Goal: Task Accomplishment & Management: Manage account settings

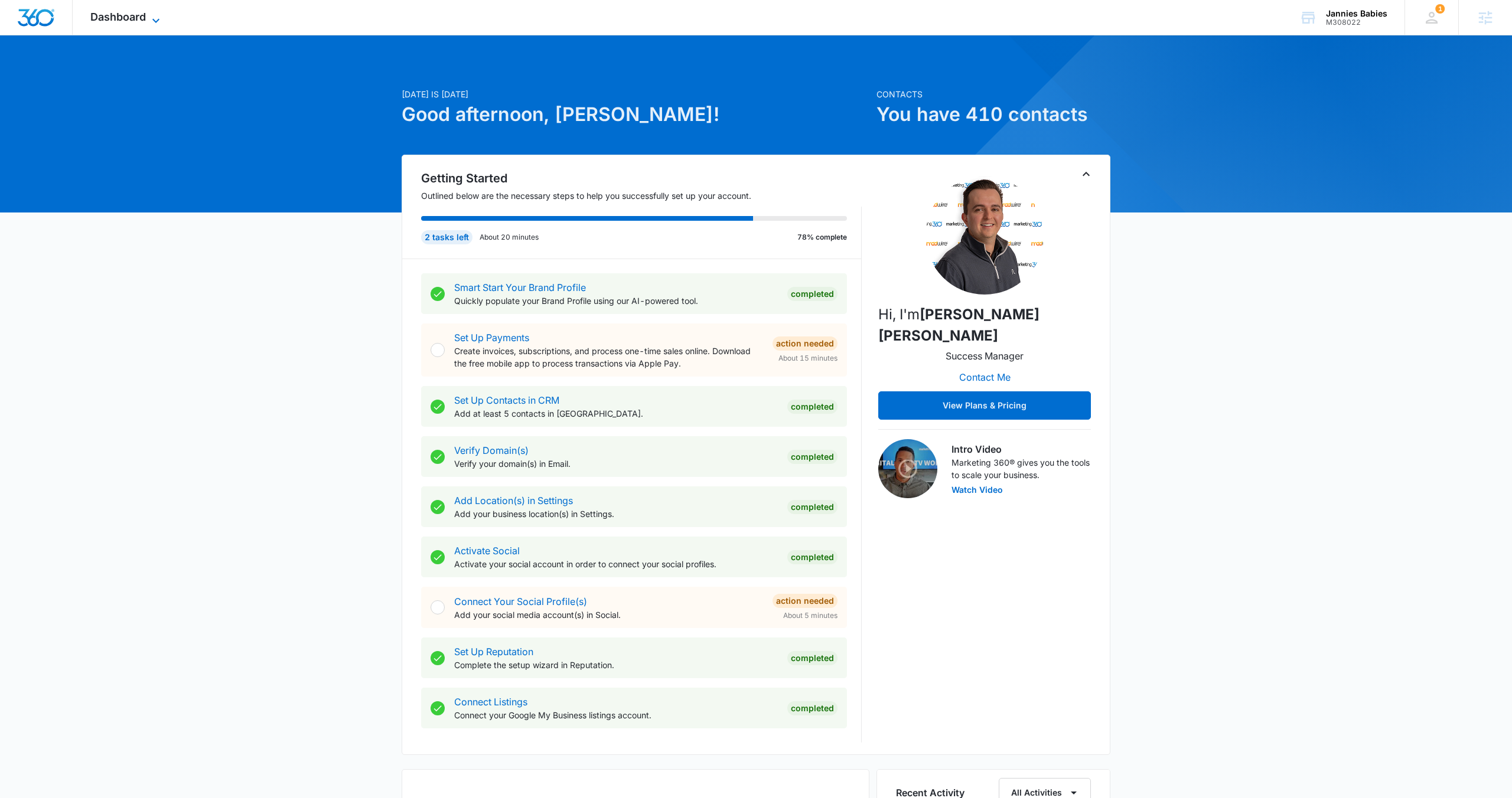
click at [145, 16] on span "Dashboard" at bounding box center [118, 17] width 56 height 12
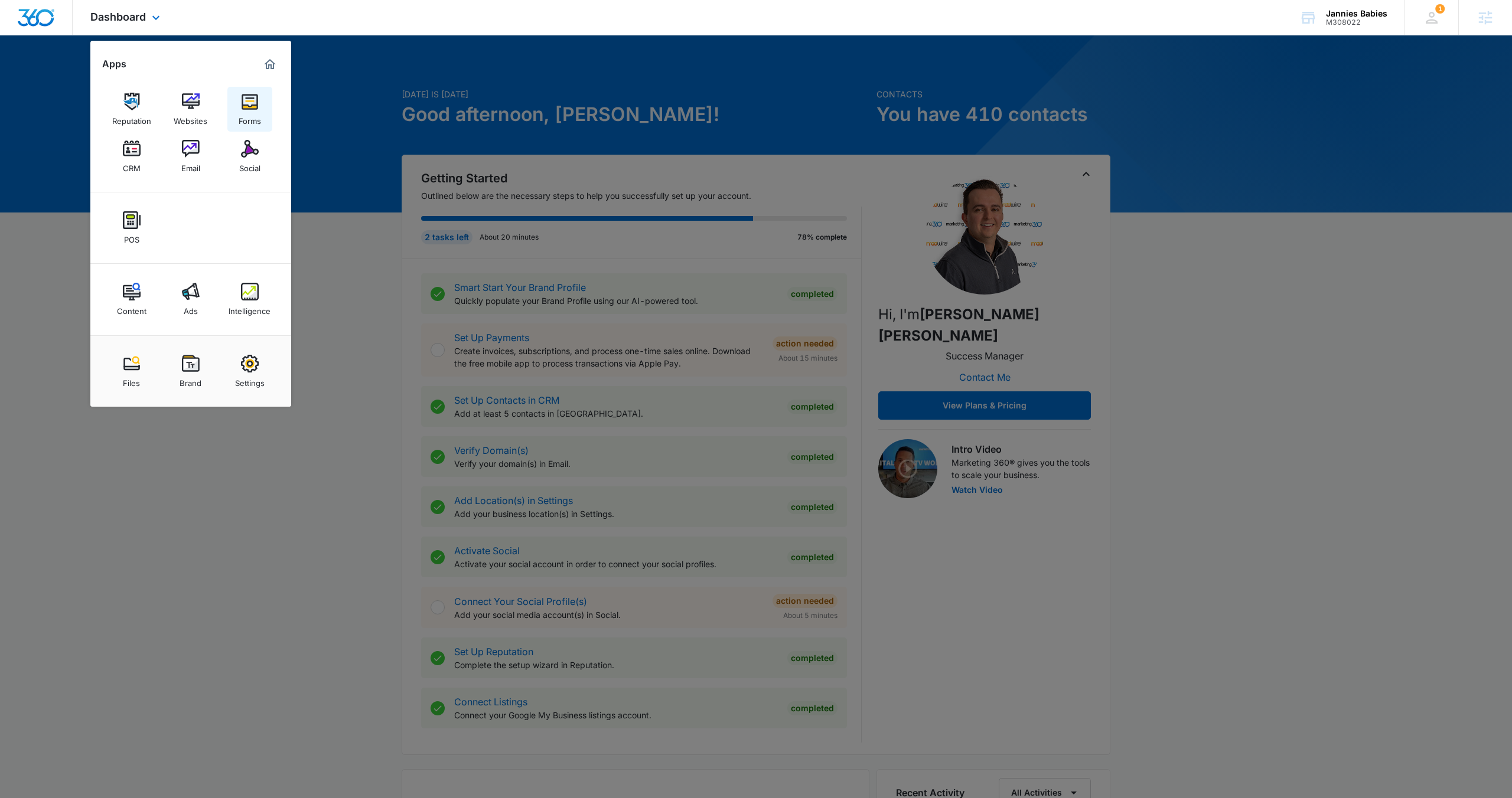
click at [253, 109] on img at bounding box center [250, 102] width 17 height 17
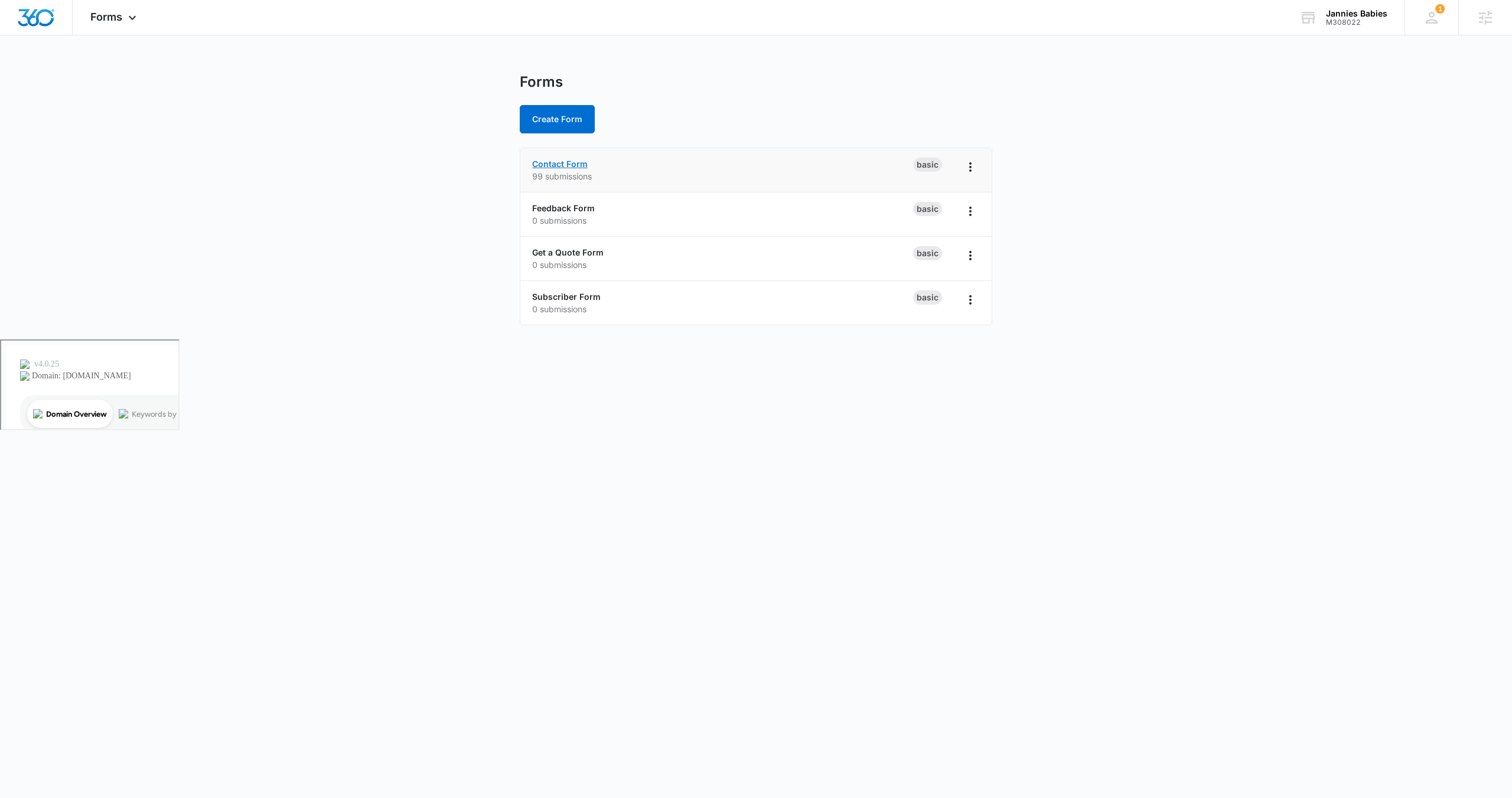
click at [575, 165] on link "Contact Form" at bounding box center [559, 163] width 56 height 10
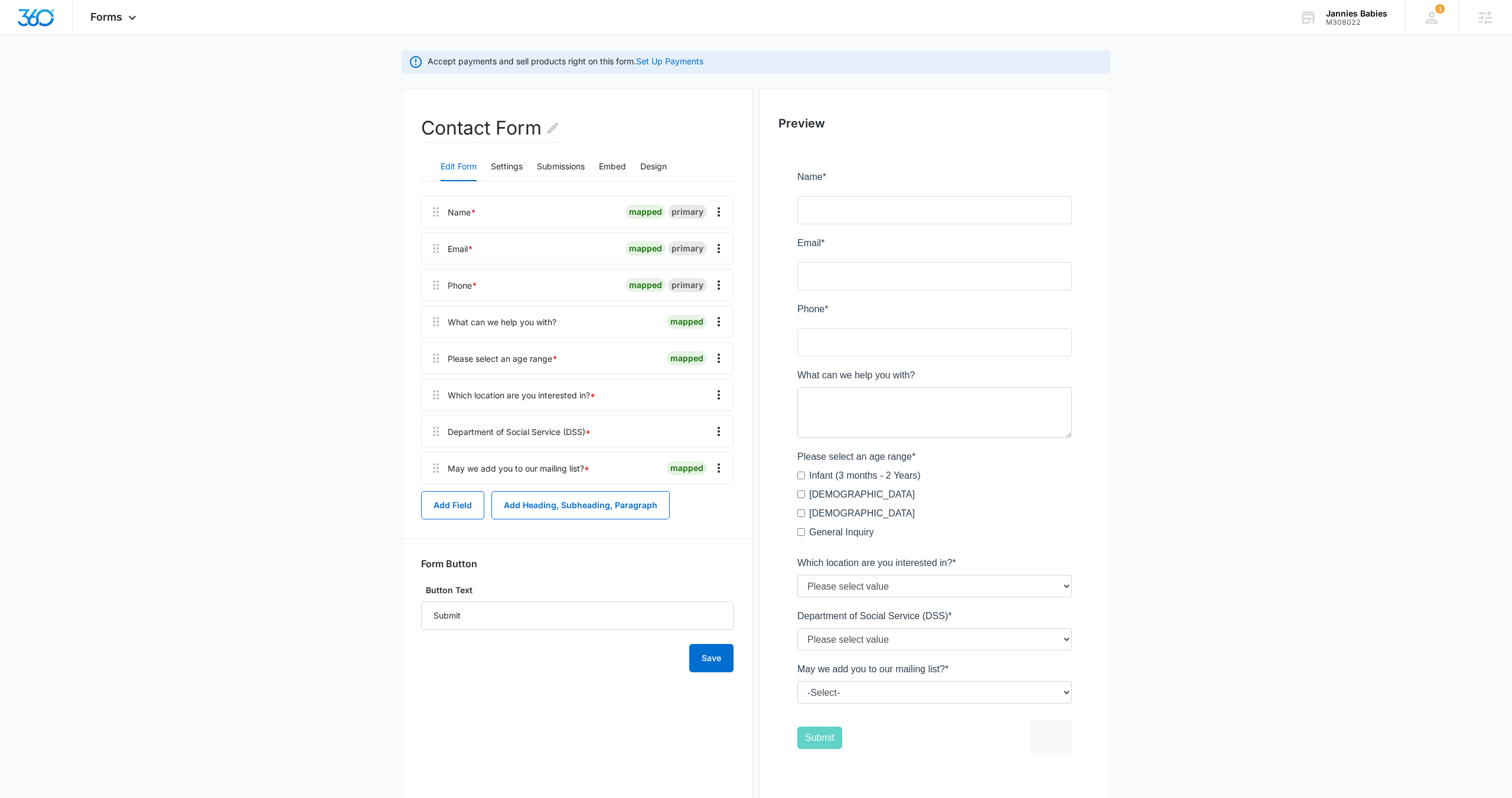
scroll to position [94, 0]
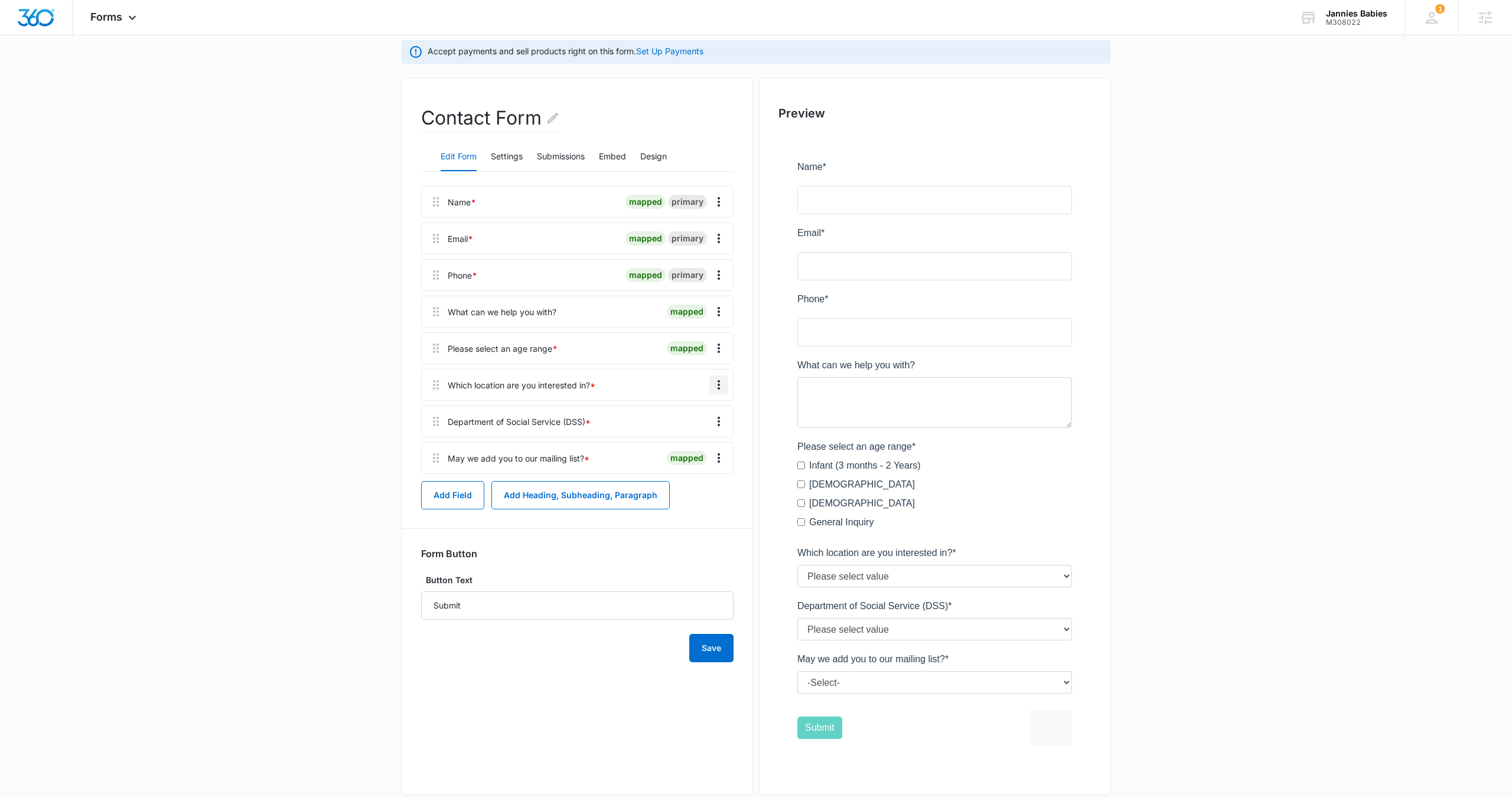
click at [715, 387] on icon "Overflow Menu" at bounding box center [719, 384] width 14 height 14
click at [704, 415] on button "Edit" at bounding box center [694, 418] width 67 height 17
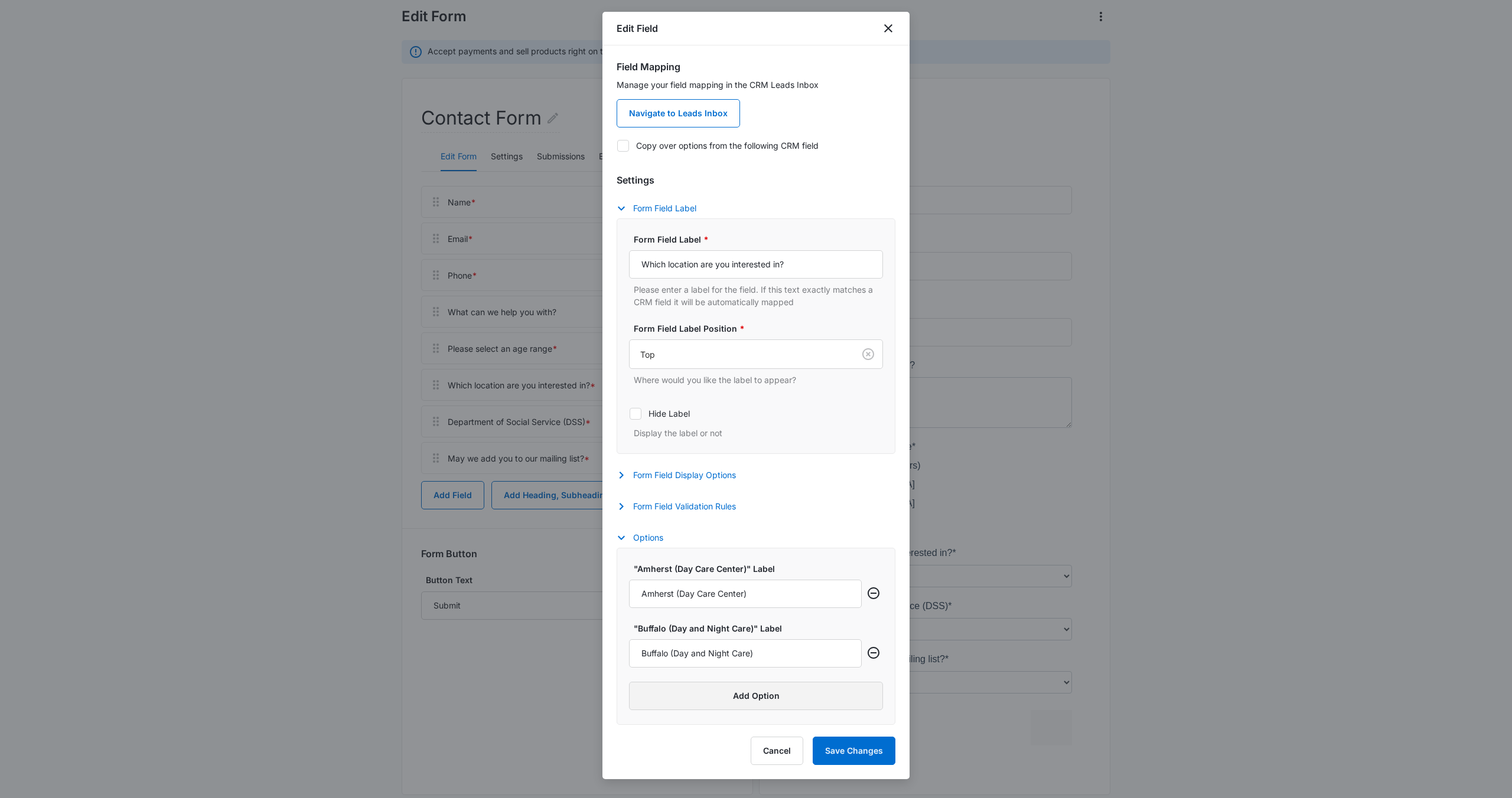
scroll to position [0, 0]
click at [739, 705] on button "Add Option" at bounding box center [756, 696] width 254 height 28
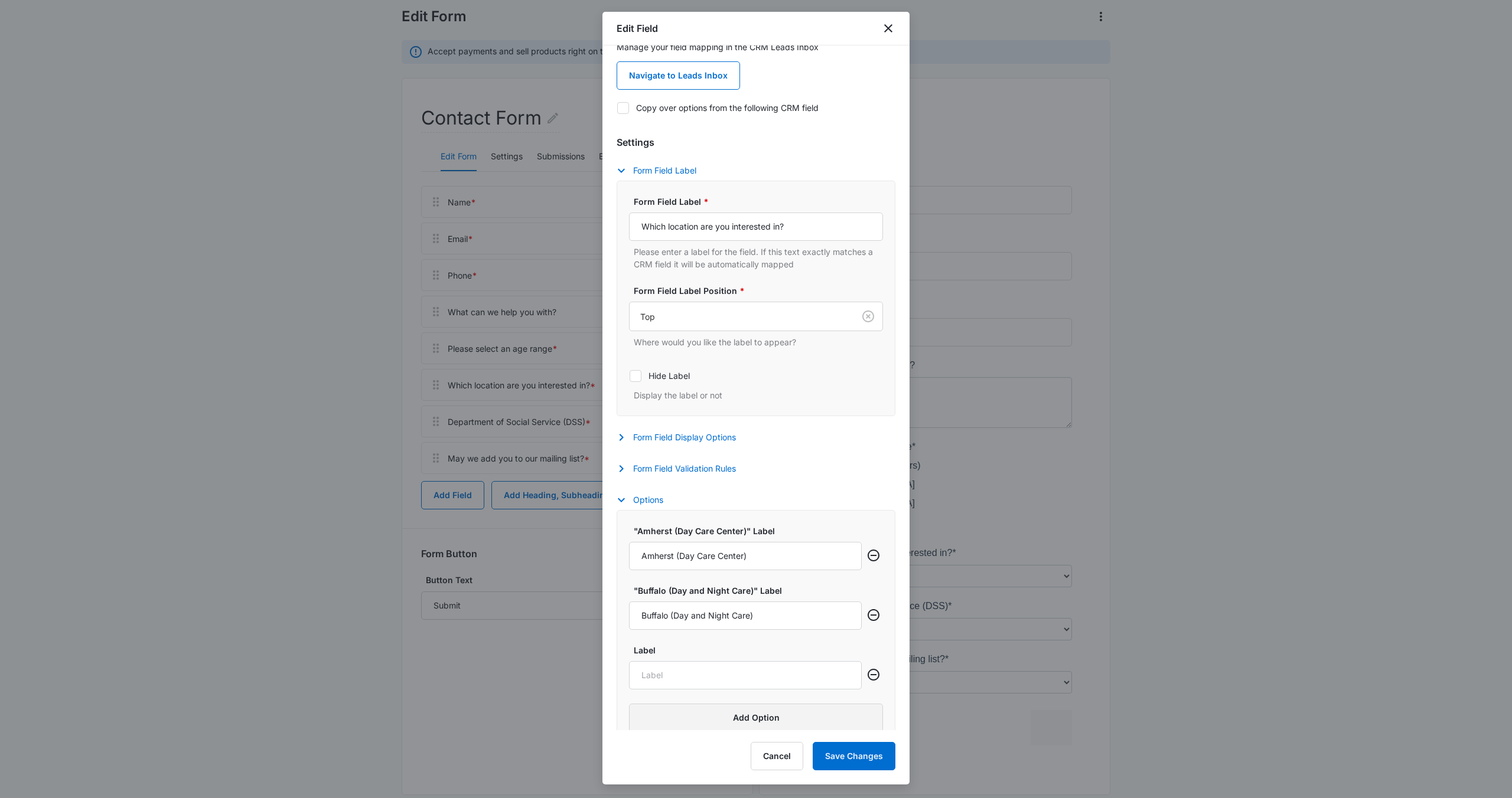
scroll to position [54, 0]
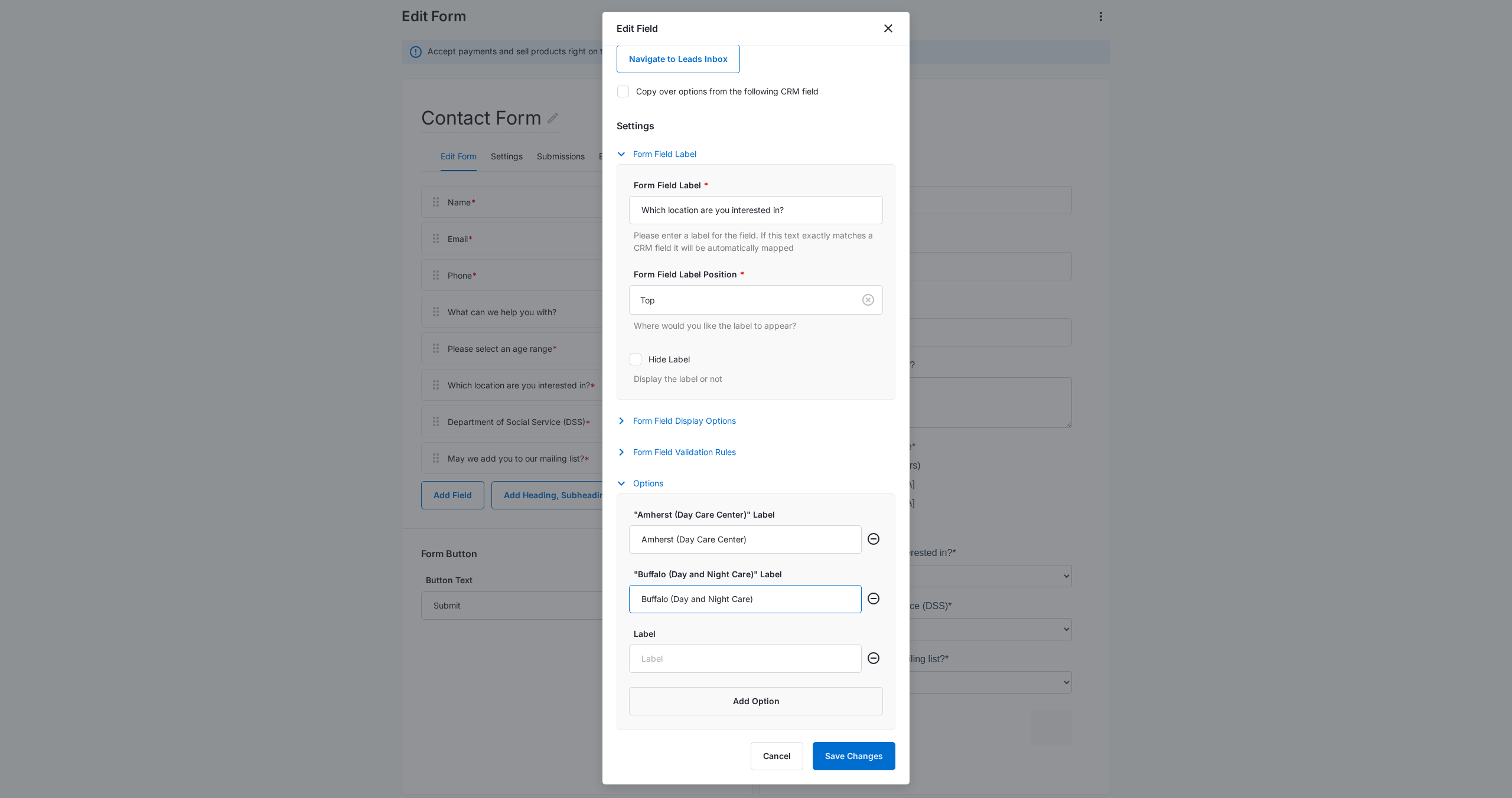
click at [750, 601] on input "Buffalo (Day and Night Care)" at bounding box center [745, 599] width 233 height 28
click at [682, 596] on input "Buffalo (Day Care)" at bounding box center [745, 599] width 233 height 28
type input "Buffalo (Day Care)"
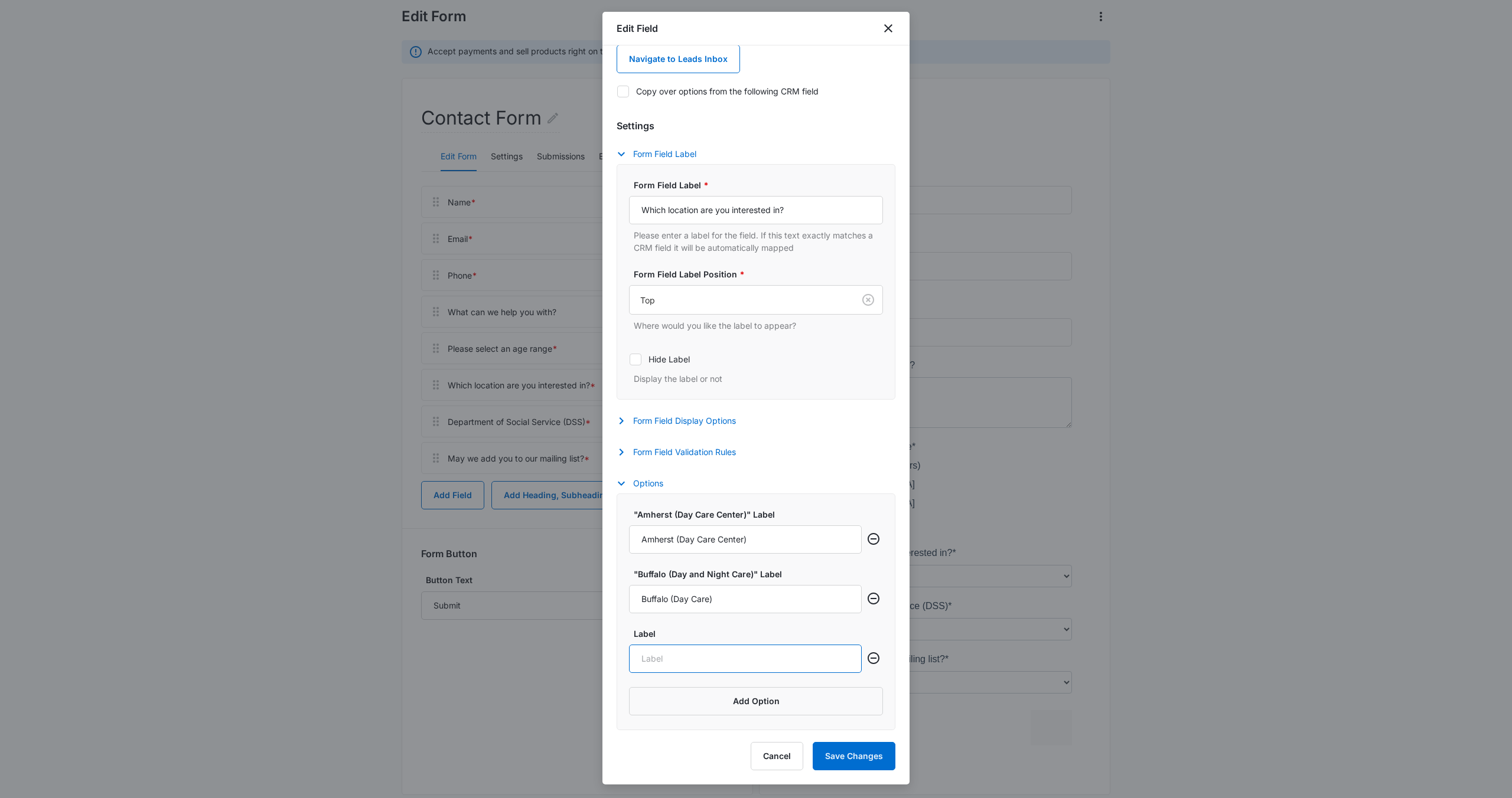
click at [668, 671] on input "Label" at bounding box center [745, 658] width 233 height 28
paste input "Buffalo (Day Care)"
click at [679, 659] on input "Buffalo (Day Care)" at bounding box center [745, 658] width 233 height 28
type input "Buffalo (Night Care)"
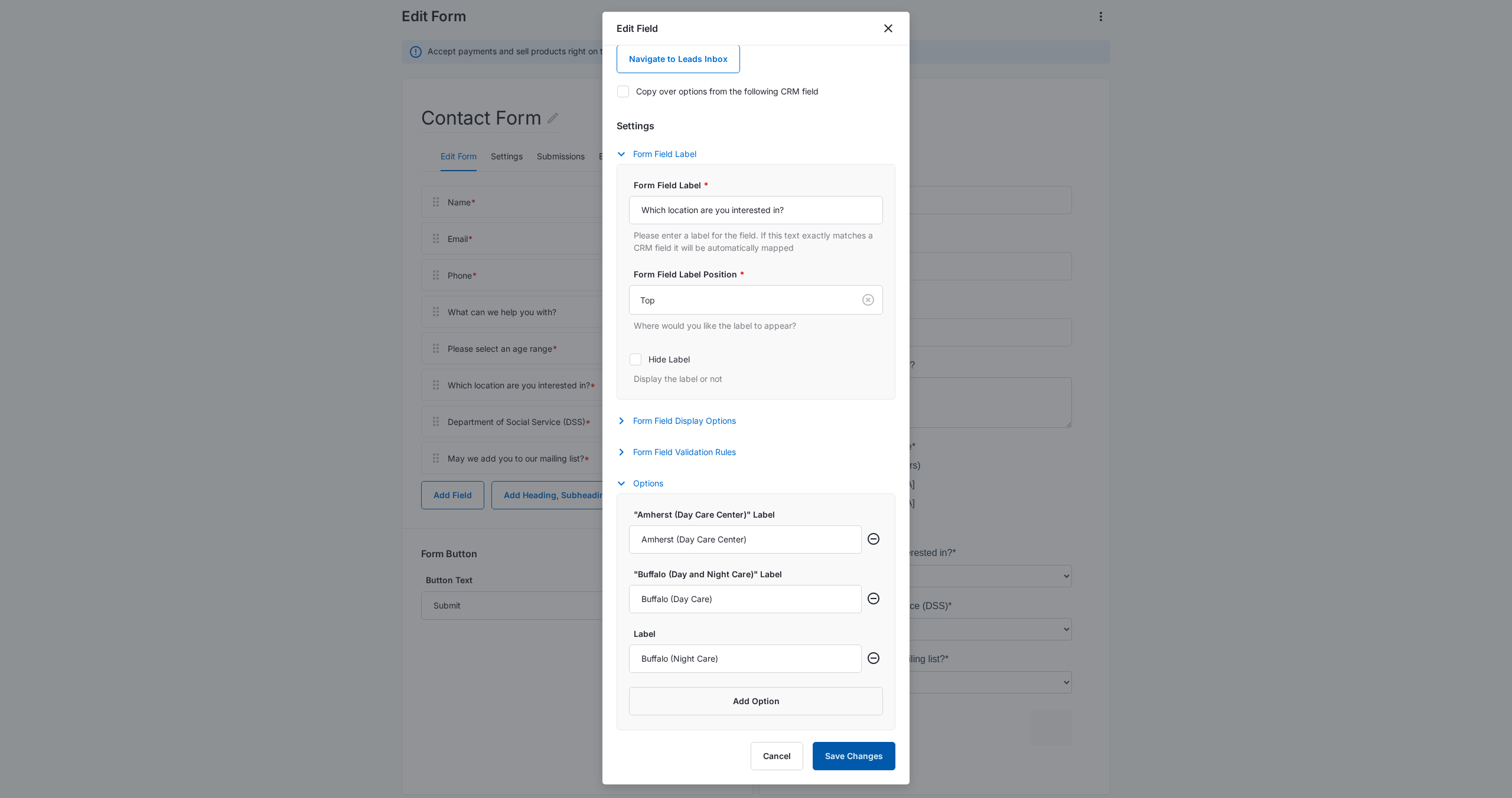
click at [827, 755] on button "Save Changes" at bounding box center [854, 756] width 82 height 28
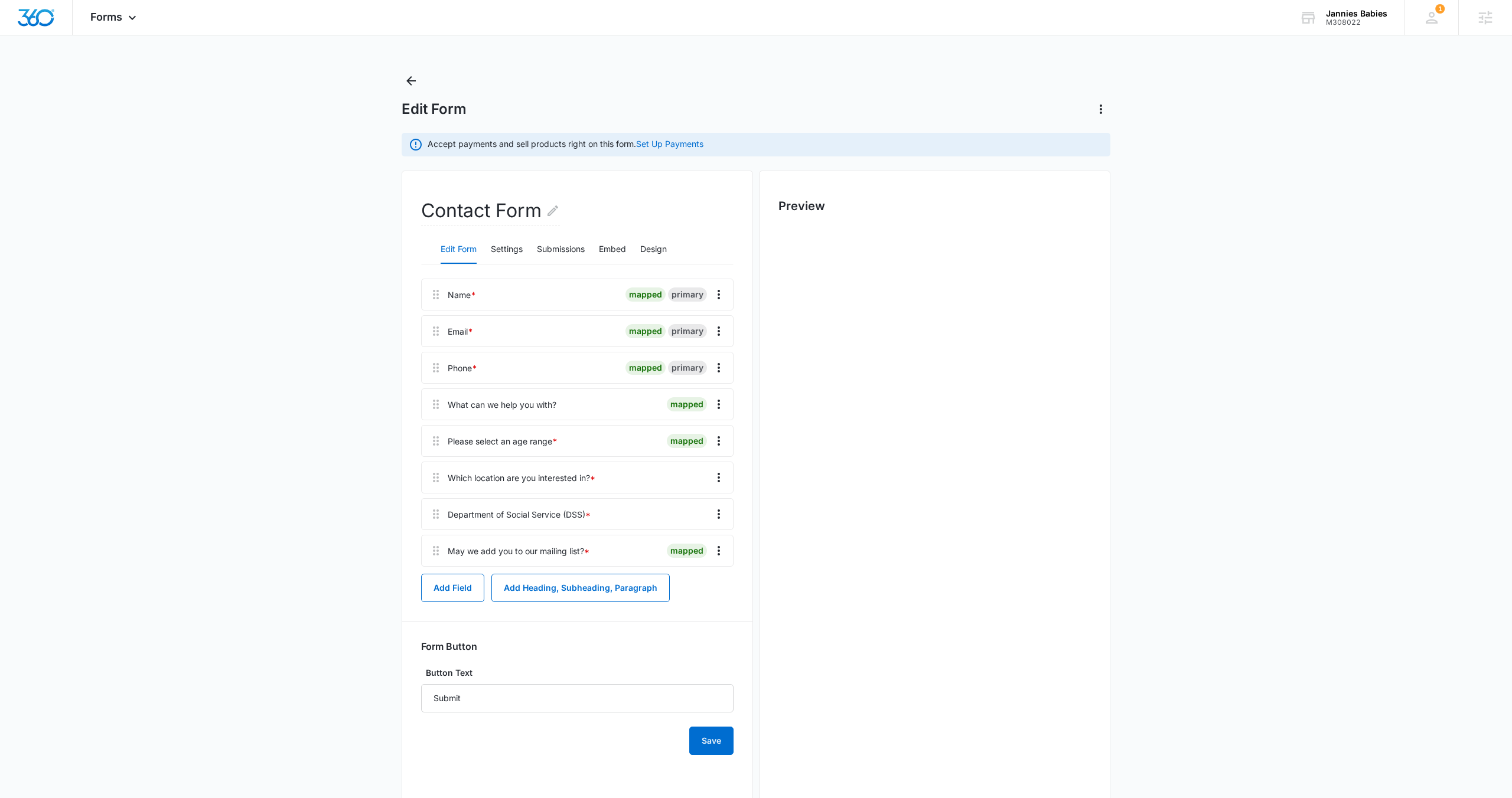
scroll to position [115, 0]
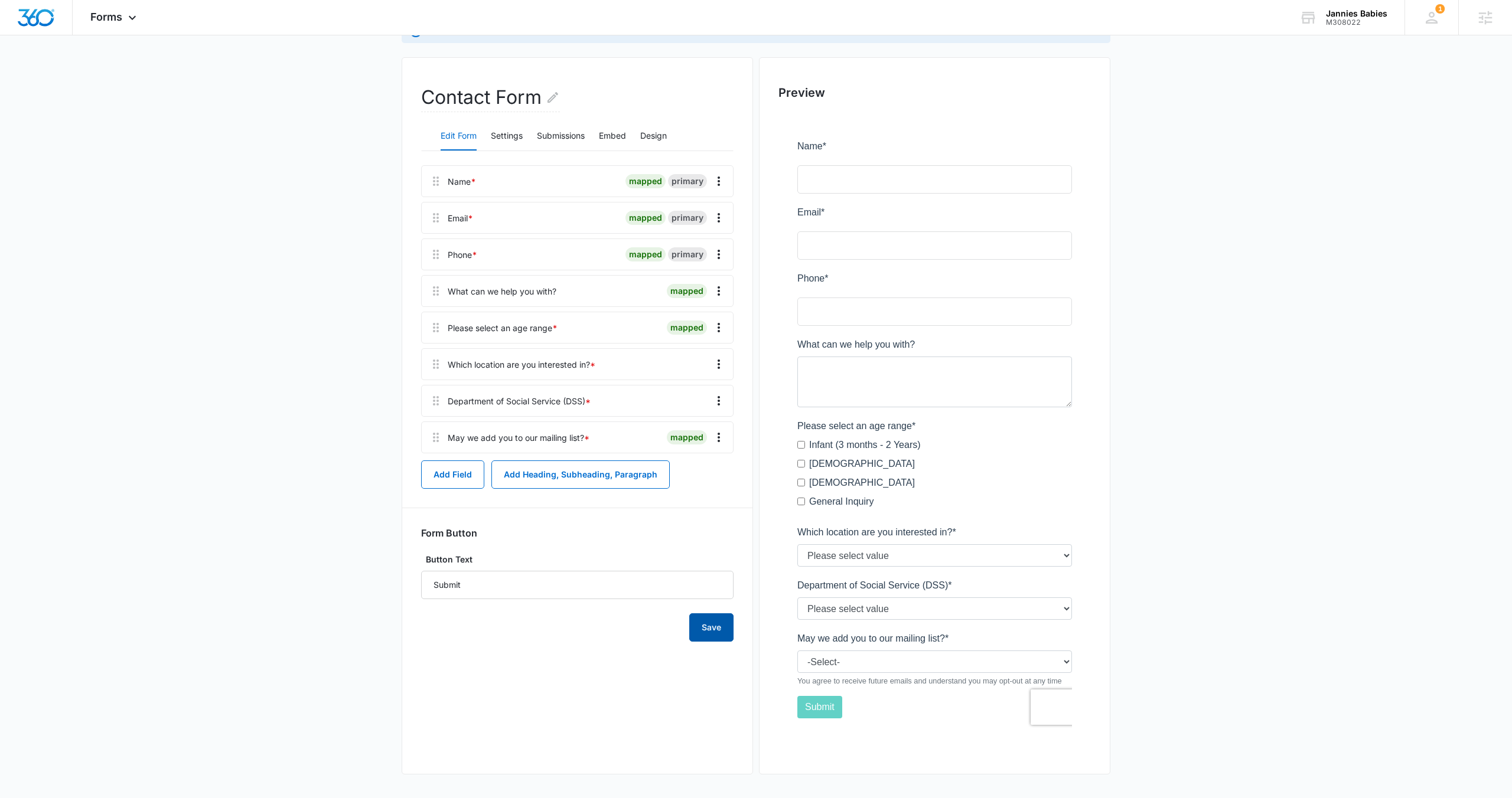
click at [709, 638] on button "Save" at bounding box center [711, 627] width 44 height 28
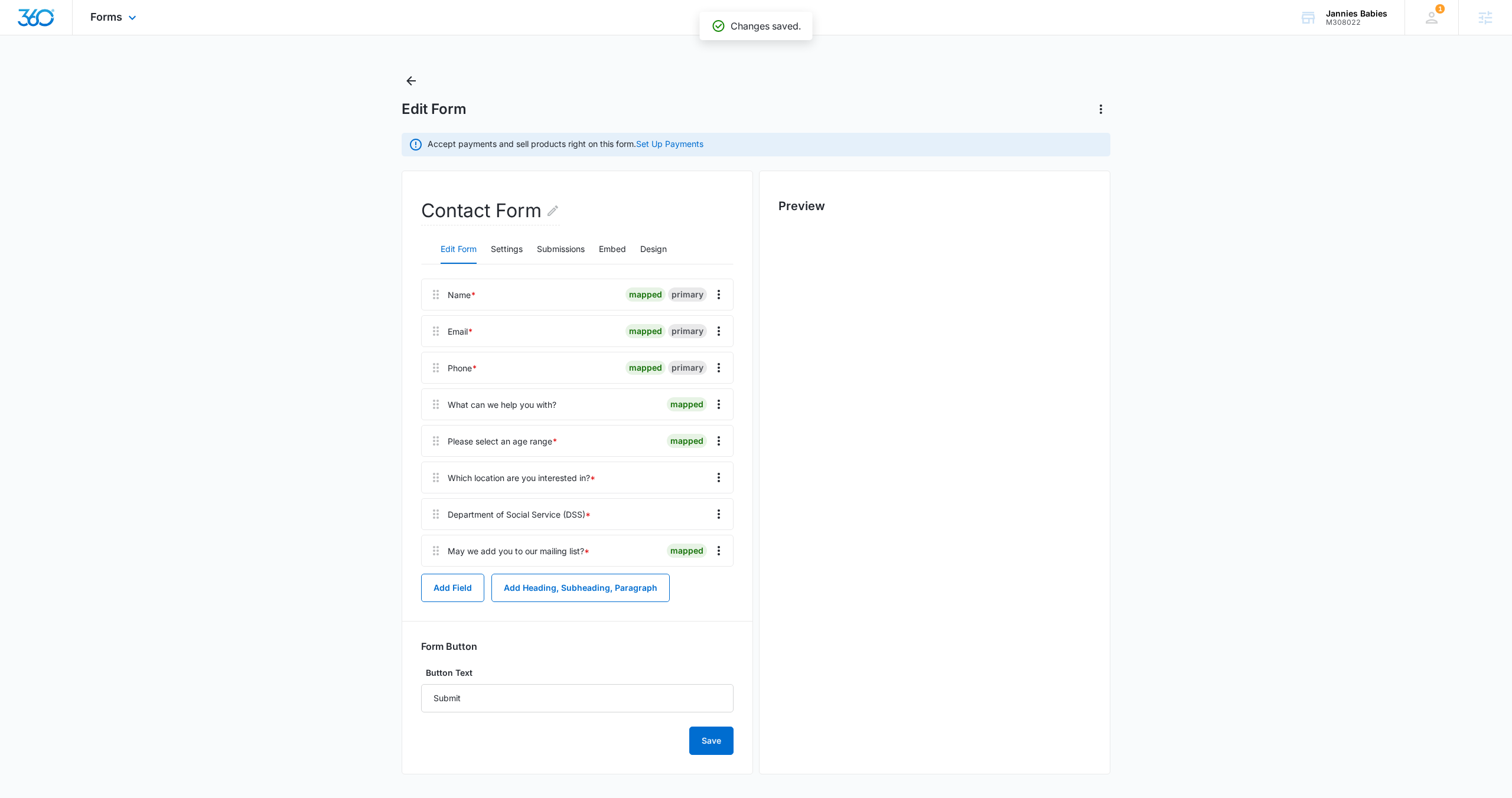
scroll to position [0, 0]
